Goal: Transaction & Acquisition: Book appointment/travel/reservation

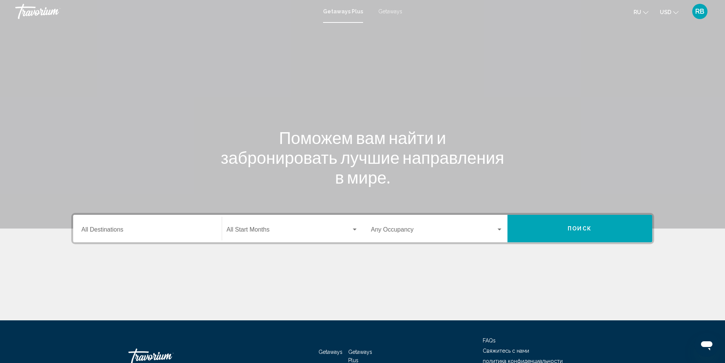
click at [383, 13] on span "Getaways" at bounding box center [390, 11] width 24 height 6
click at [151, 229] on input "Destination All Destinations" at bounding box center [148, 231] width 132 height 7
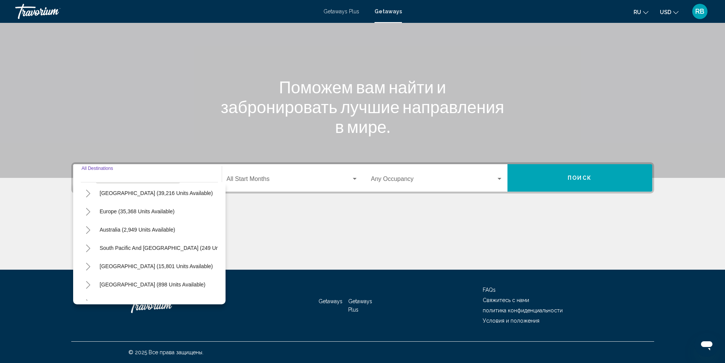
scroll to position [76, 0]
click at [91, 211] on icon "Toggle Europe (35,368 units available)" at bounding box center [88, 211] width 6 height 8
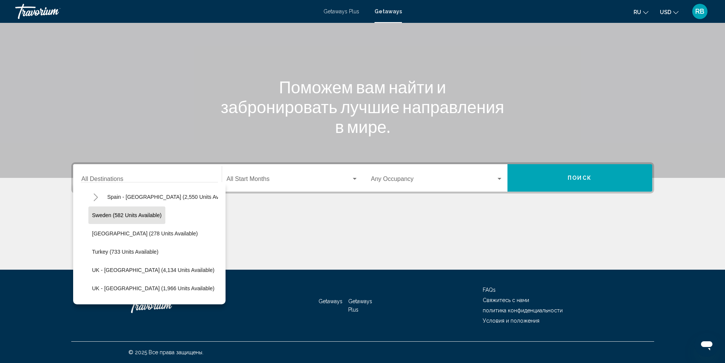
scroll to position [457, 0]
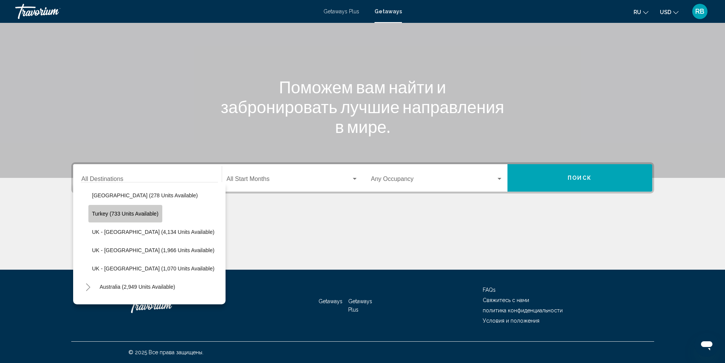
click at [139, 217] on button "Turkey (733 units available)" at bounding box center [125, 214] width 74 height 18
type input "**********"
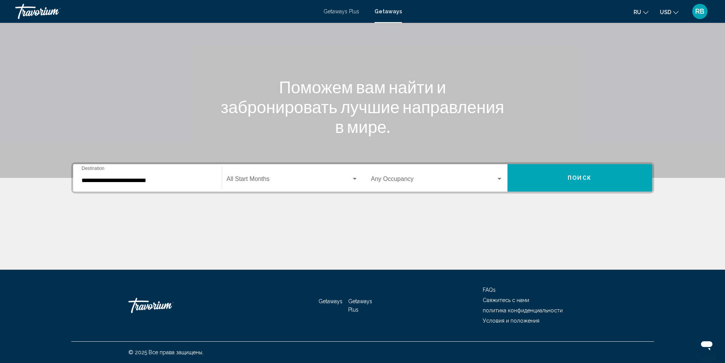
click at [267, 176] on div "Start Month All Start Months" at bounding box center [292, 178] width 131 height 24
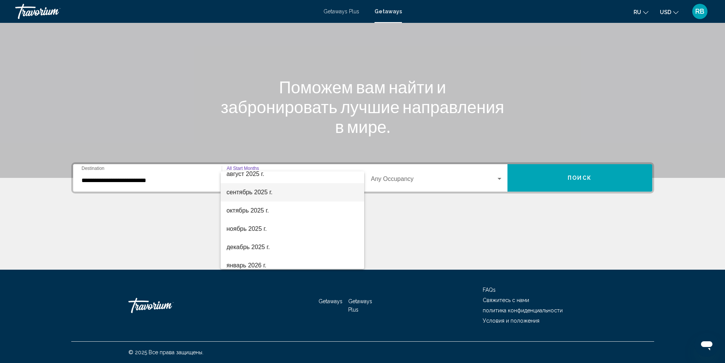
scroll to position [38, 0]
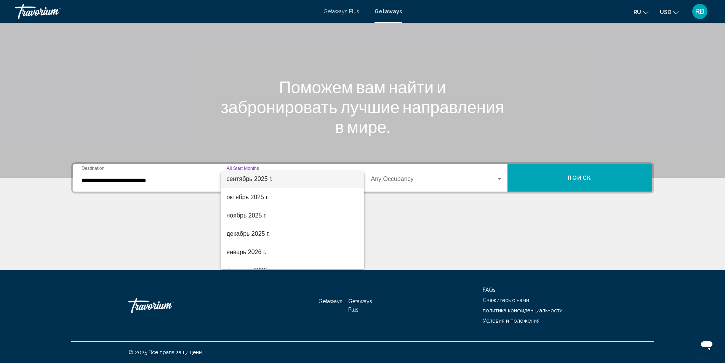
click at [275, 179] on span "сентябрь 2025 г." at bounding box center [292, 179] width 131 height 18
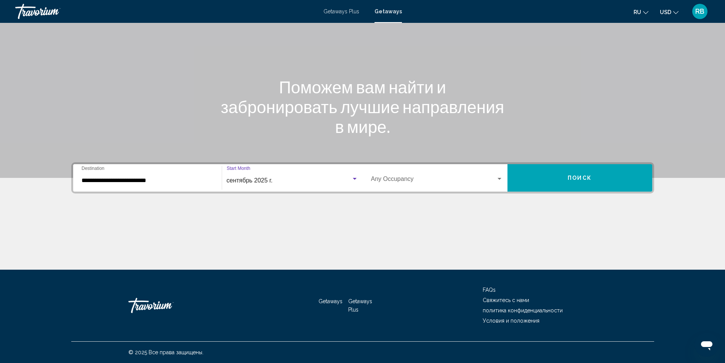
scroll to position [37, 0]
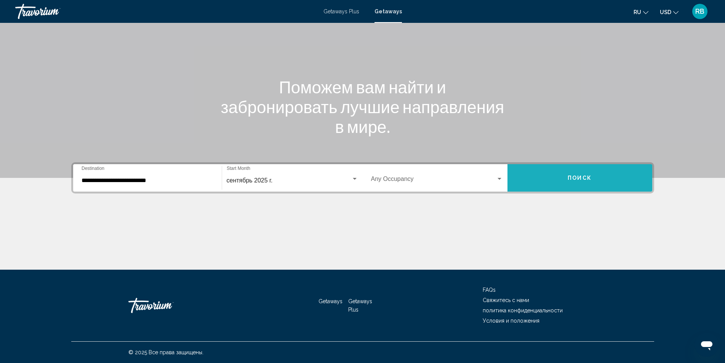
click at [615, 175] on button "Поиск" at bounding box center [579, 177] width 145 height 27
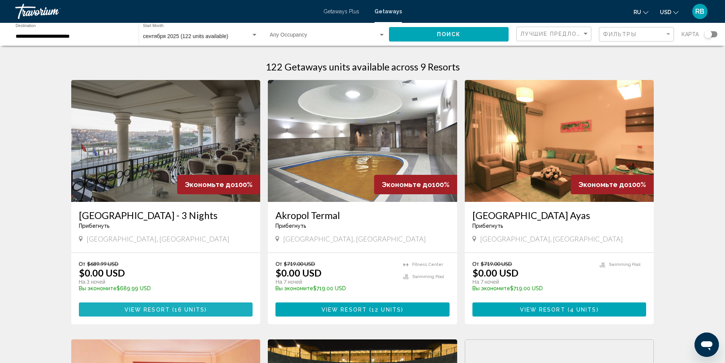
click at [194, 308] on span "16 units" at bounding box center [189, 310] width 30 height 6
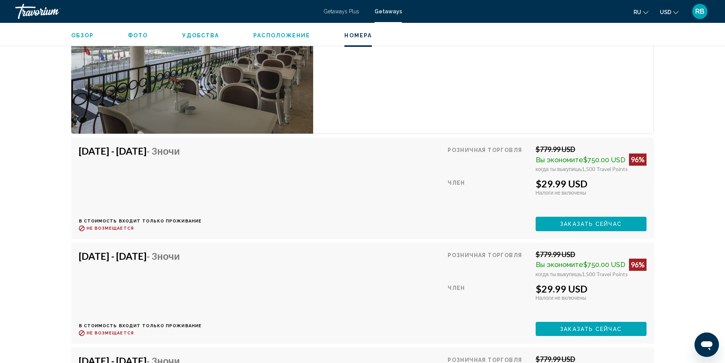
scroll to position [1175, 0]
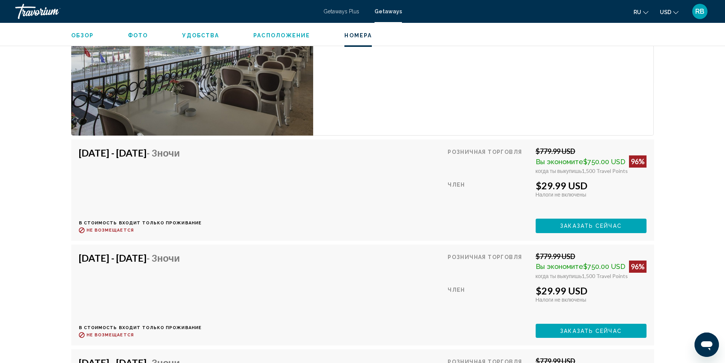
drag, startPoint x: 194, startPoint y: 154, endPoint x: 280, endPoint y: 167, distance: 87.1
click at [180, 154] on span "- 3 ночи" at bounding box center [164, 152] width 34 height 11
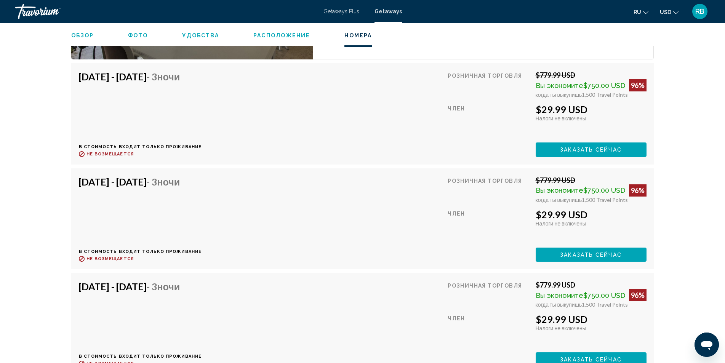
scroll to position [1099, 0]
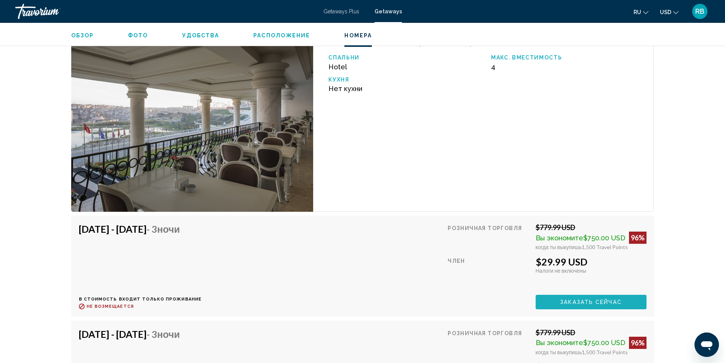
click at [575, 301] on span "Заказать сейчас" at bounding box center [591, 302] width 62 height 6
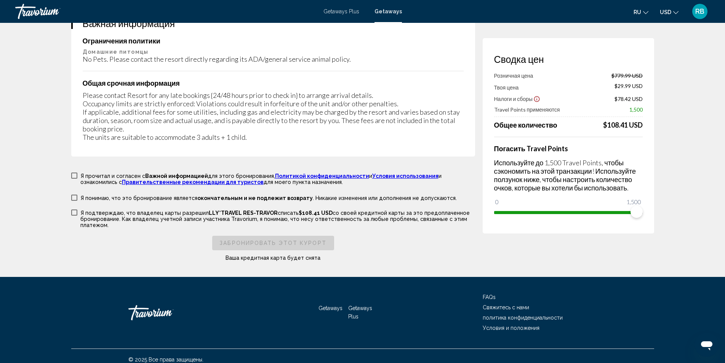
scroll to position [1176, 0]
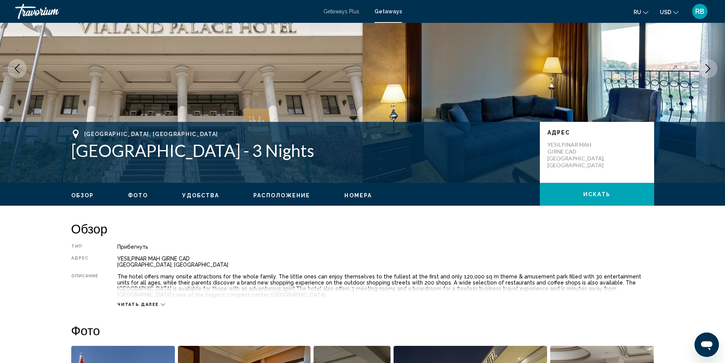
scroll to position [190, 0]
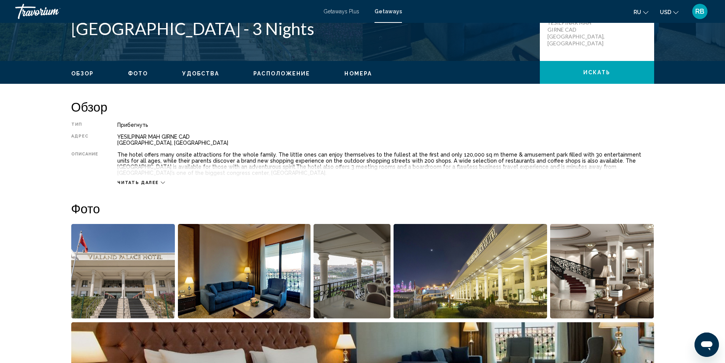
click at [157, 181] on div "Читать далее" at bounding box center [141, 182] width 48 height 5
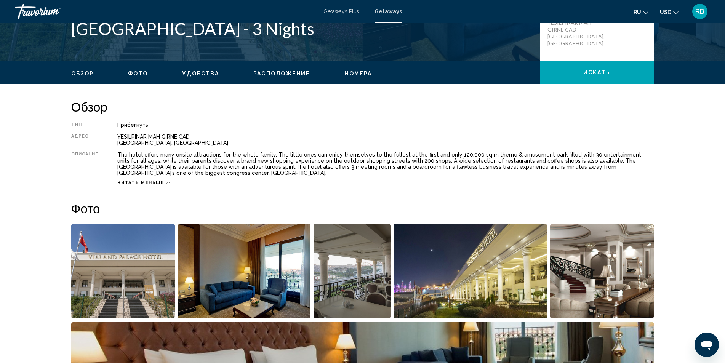
click at [677, 14] on button "USD USD ($) MXN (Mex$) CAD (Can$) GBP (£) EUR (€) AUD (A$) NZD (NZ$) CNY (CN¥)" at bounding box center [669, 11] width 19 height 11
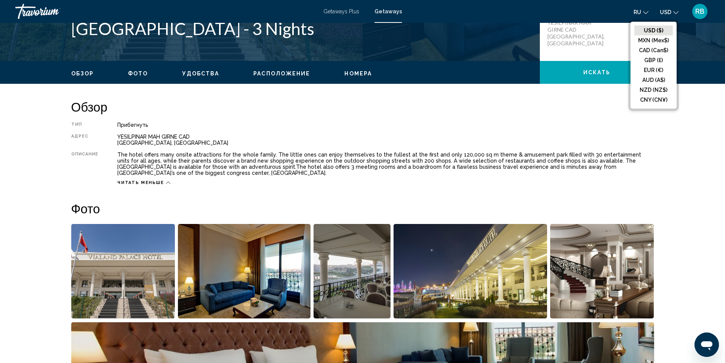
click at [677, 14] on button "USD USD ($) MXN (Mex$) CAD (Can$) GBP (£) EUR (€) AUD (A$) NZD (NZ$) CNY (CN¥)" at bounding box center [669, 11] width 19 height 11
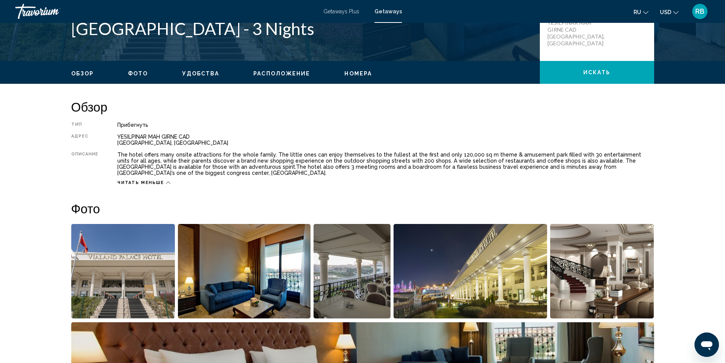
click at [468, 122] on div "Прибегнуть" at bounding box center [385, 125] width 536 height 6
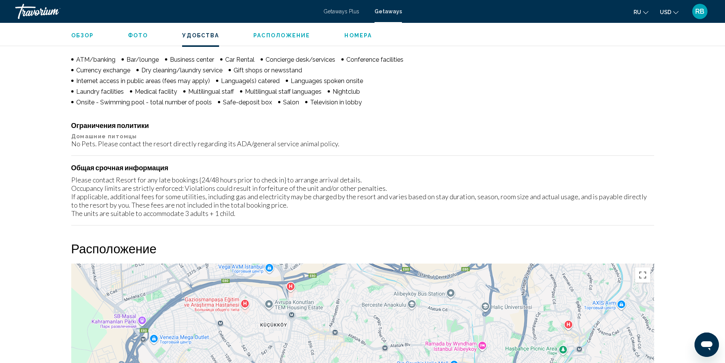
scroll to position [648, 0]
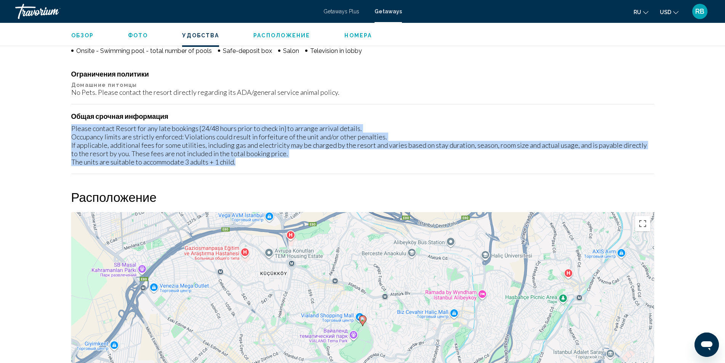
drag, startPoint x: 72, startPoint y: 126, endPoint x: 238, endPoint y: 170, distance: 171.6
click at [238, 170] on div "Ограничения политики Домашние питомцы No Pets. Please contact the resort direct…" at bounding box center [362, 122] width 583 height 104
copy div "Please contact Resort for any late bookings {24/48 hours prior to check in} to …"
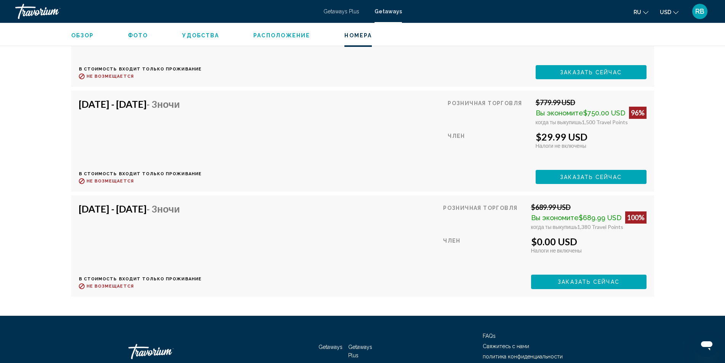
scroll to position [1448, 0]
